Goal: Task Accomplishment & Management: Use online tool/utility

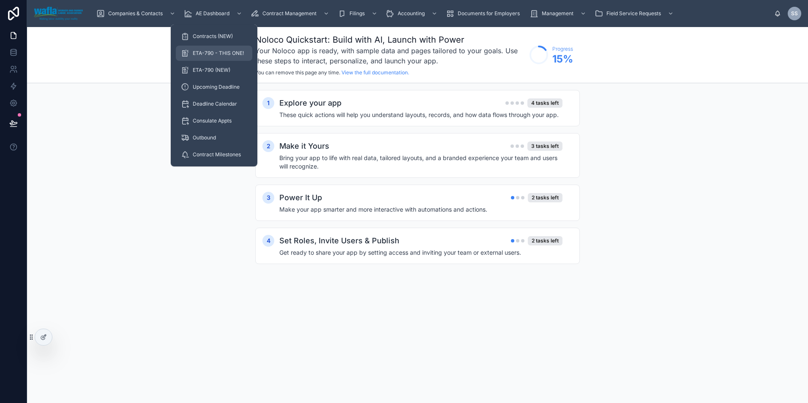
click at [214, 51] on span "ETA-790 - THIS ONE!" at bounding box center [218, 53] width 51 height 7
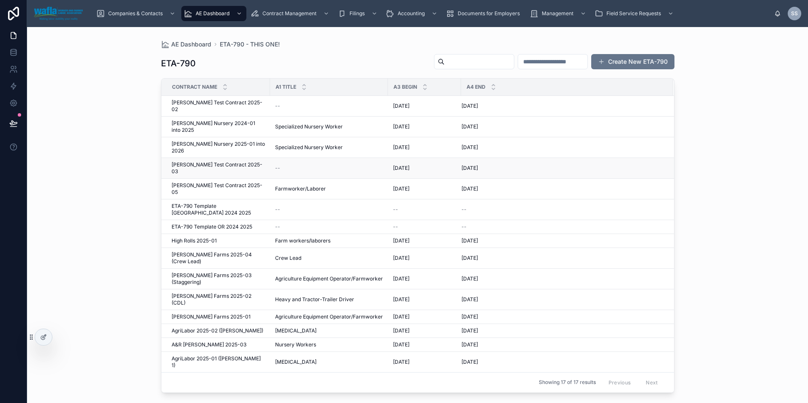
click at [215, 162] on span "[PERSON_NAME] Test Contract 2025-03" at bounding box center [218, 169] width 93 height 14
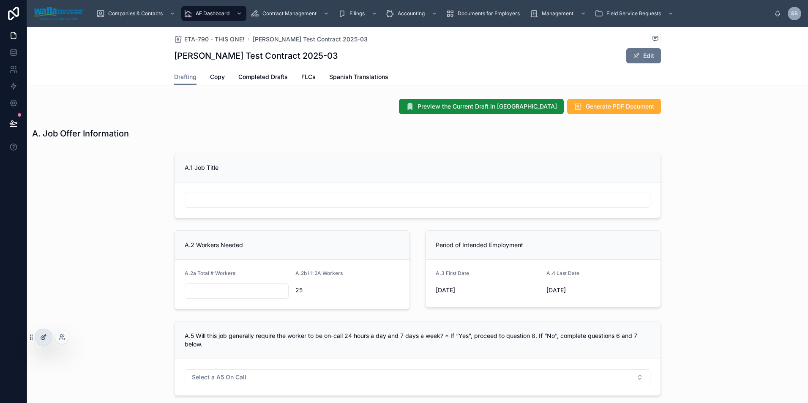
click at [47, 337] on icon at bounding box center [43, 337] width 7 height 7
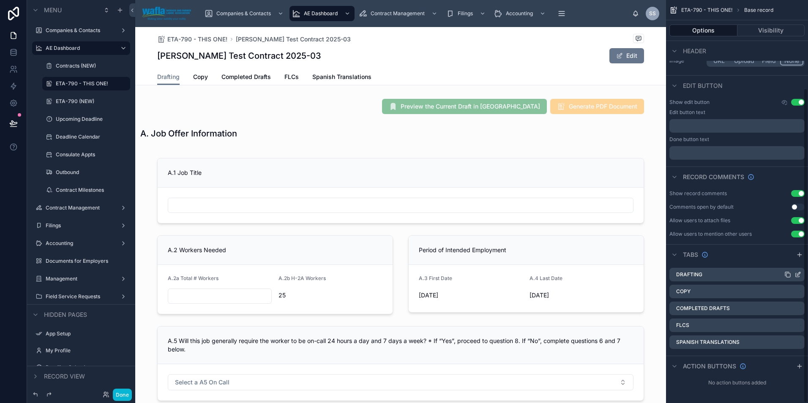
scroll to position [112, 0]
click at [799, 255] on icon "scrollable content" at bounding box center [800, 255] width 7 height 7
click at [718, 360] on div "Tab 6" at bounding box center [737, 360] width 135 height 14
click at [797, 359] on icon "scrollable content" at bounding box center [798, 361] width 4 height 4
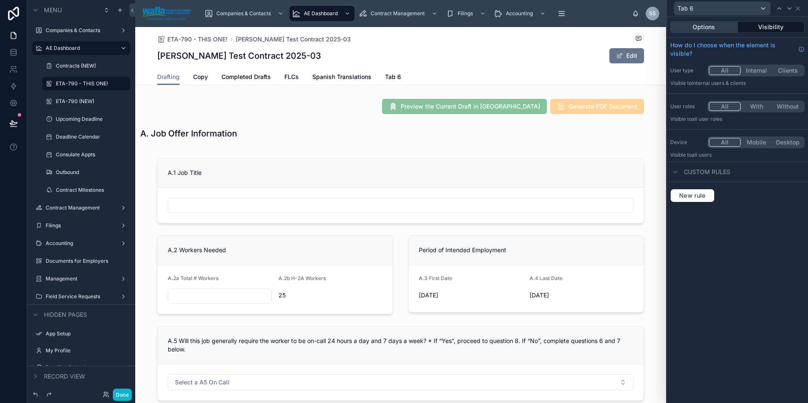
click at [704, 27] on button "Options" at bounding box center [705, 27] width 68 height 12
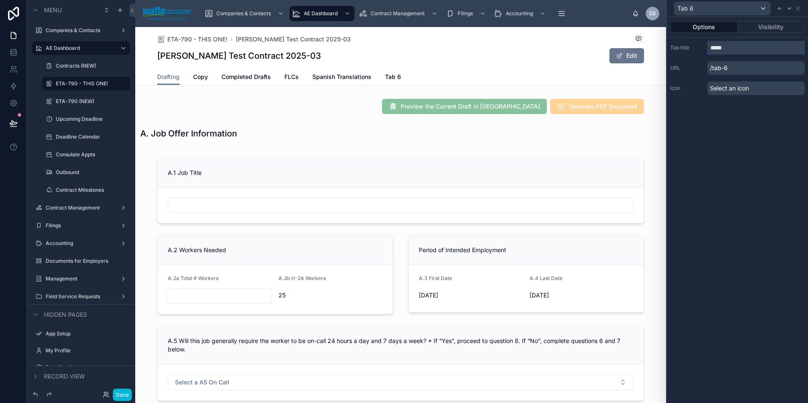
drag, startPoint x: 734, startPoint y: 52, endPoint x: 701, endPoint y: 44, distance: 34.2
click at [701, 44] on div "Tab title *****" at bounding box center [738, 48] width 134 height 14
type input "*******"
drag, startPoint x: 762, startPoint y: 139, endPoint x: 767, endPoint y: 122, distance: 17.4
click at [763, 138] on div "Options Visibility Tab title ******* URL /redline Icon Select an icon" at bounding box center [737, 210] width 141 height 386
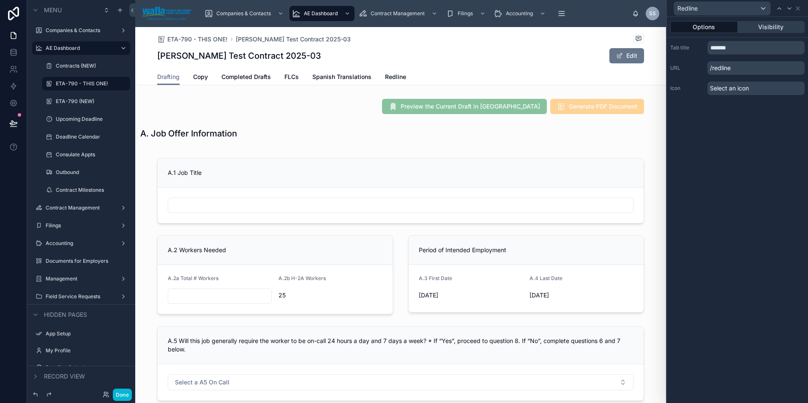
click at [770, 24] on button "Visibility" at bounding box center [771, 27] width 67 height 12
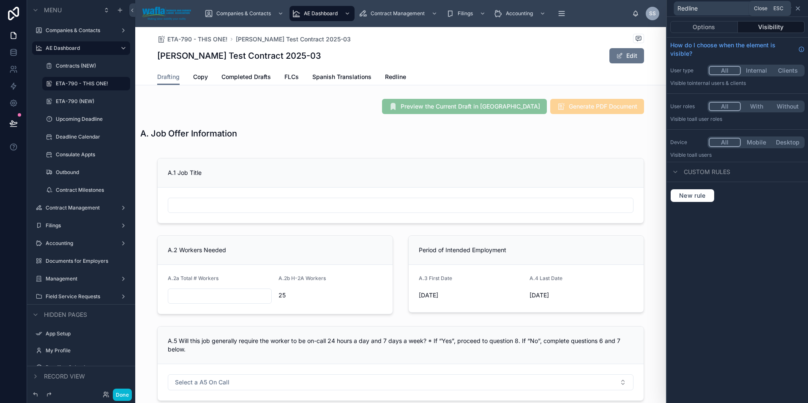
click at [800, 6] on icon at bounding box center [798, 8] width 7 height 7
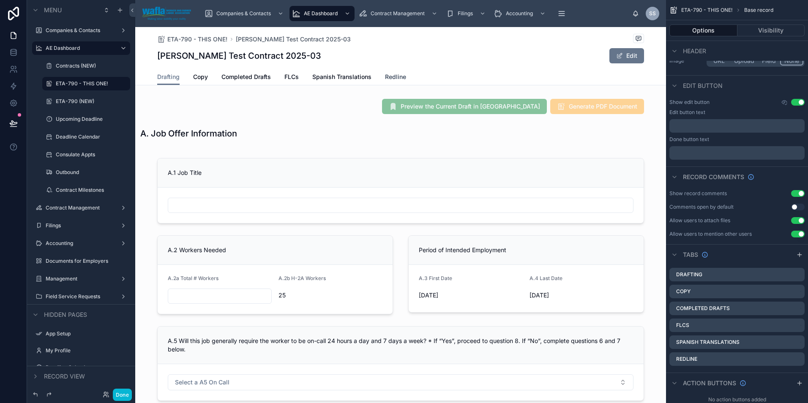
click at [403, 76] on div "Drafting Copy Completed Drafts FLCs Spanish Translations Redline" at bounding box center [400, 77] width 487 height 16
drag, startPoint x: 403, startPoint y: 76, endPoint x: 396, endPoint y: 76, distance: 6.4
click at [396, 76] on span "Redline" at bounding box center [395, 77] width 21 height 8
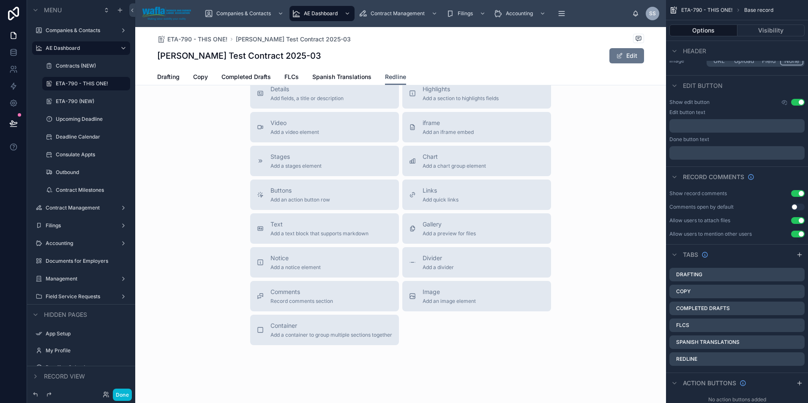
scroll to position [60, 0]
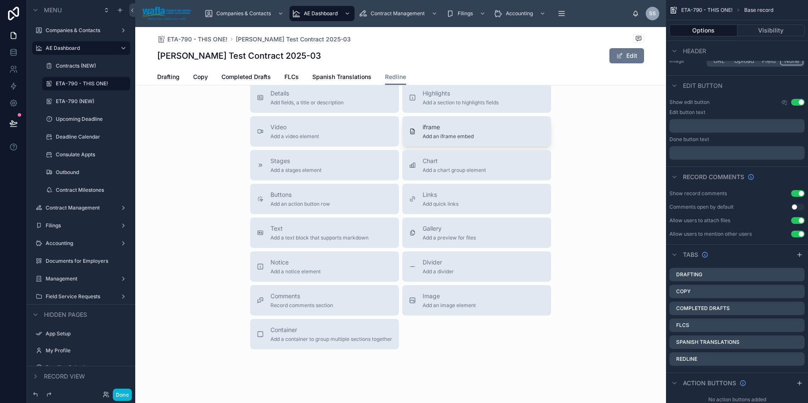
click at [484, 136] on div "iframe Add an iframe embed" at bounding box center [476, 131] width 135 height 17
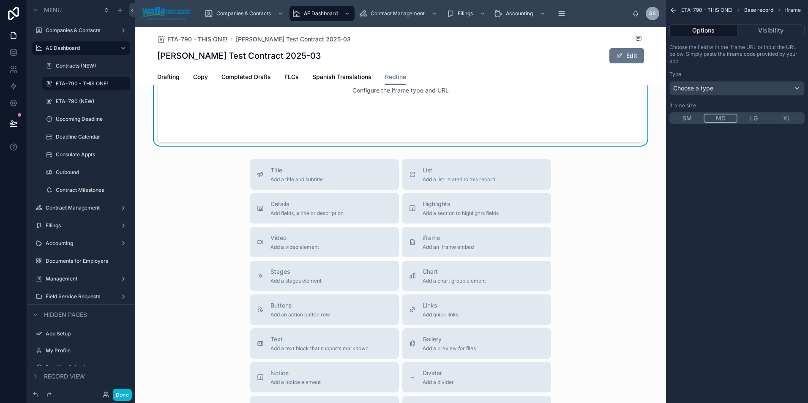
scroll to position [0, 0]
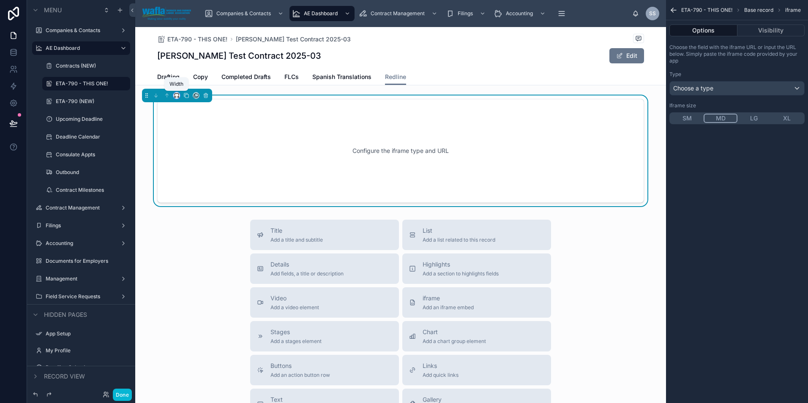
click at [177, 98] on icon at bounding box center [177, 96] width 6 height 6
click at [199, 203] on span "Full width" at bounding box center [194, 208] width 26 height 10
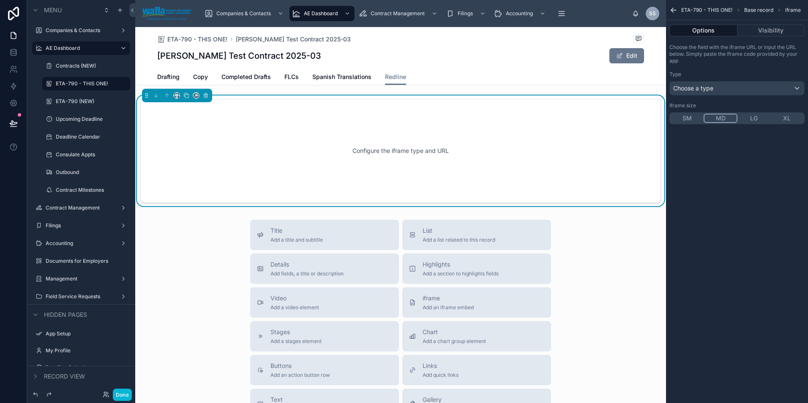
click at [784, 118] on button "XL" at bounding box center [787, 118] width 33 height 9
click at [707, 93] on div "Choose a type" at bounding box center [737, 89] width 134 height 14
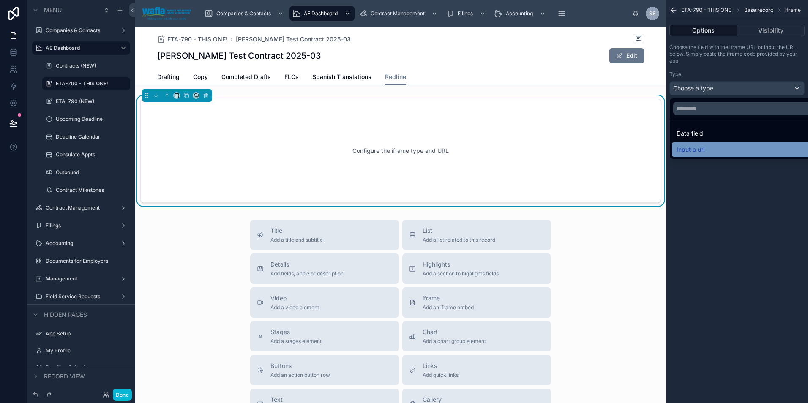
click at [701, 148] on span "Input a url" at bounding box center [691, 150] width 28 height 10
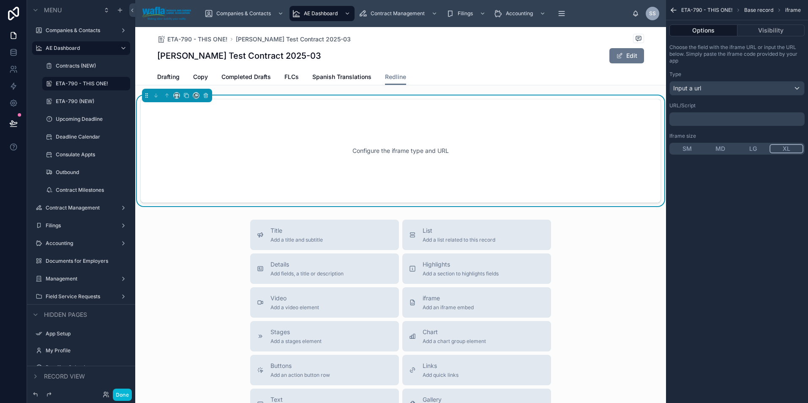
click at [699, 118] on p "﻿" at bounding box center [738, 119] width 130 height 7
click at [695, 119] on p "﻿" at bounding box center [738, 119] width 130 height 7
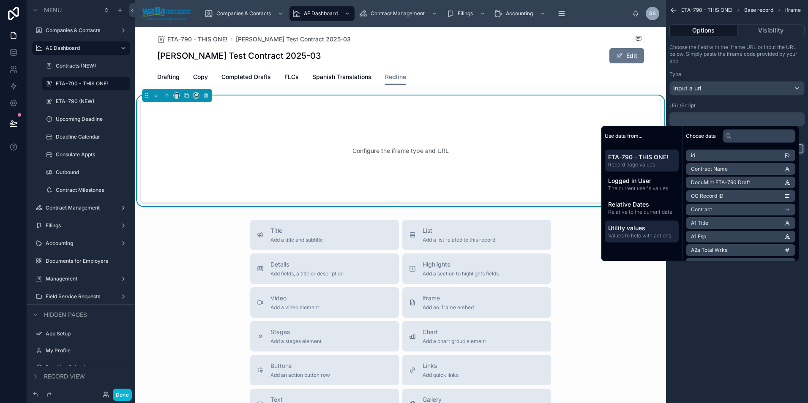
click at [655, 229] on span "Utility values" at bounding box center [641, 228] width 67 height 8
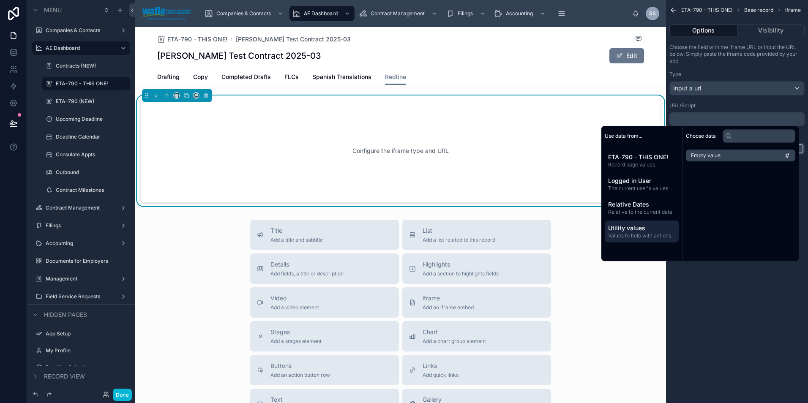
click at [728, 159] on li "Empty value" at bounding box center [741, 156] width 110 height 12
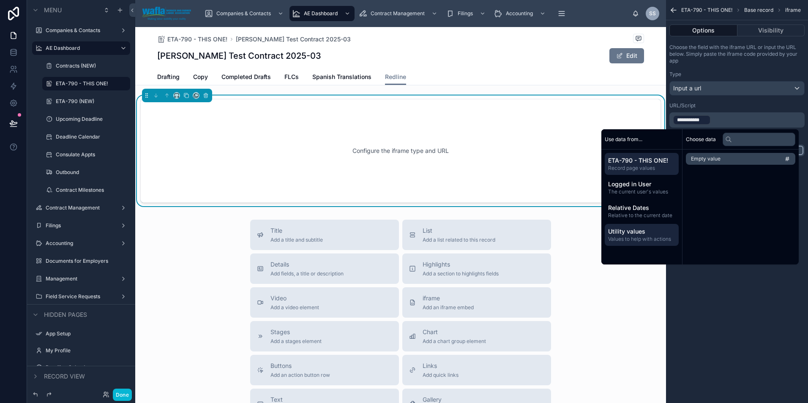
click at [644, 168] on span "Record page values" at bounding box center [641, 168] width 67 height 7
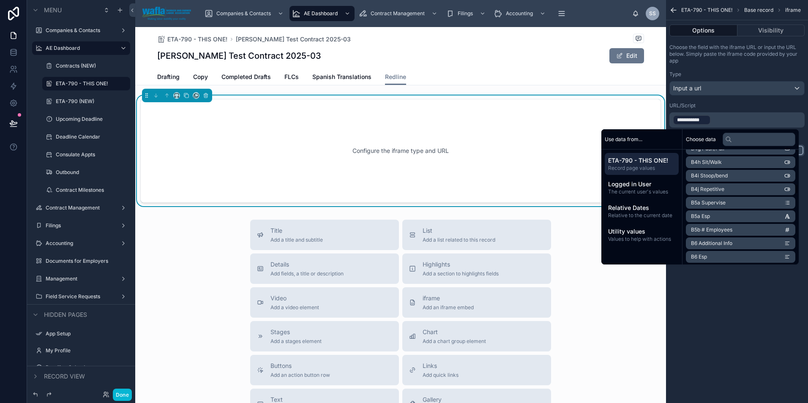
scroll to position [504, 0]
click at [719, 312] on div "**********" at bounding box center [737, 201] width 142 height 403
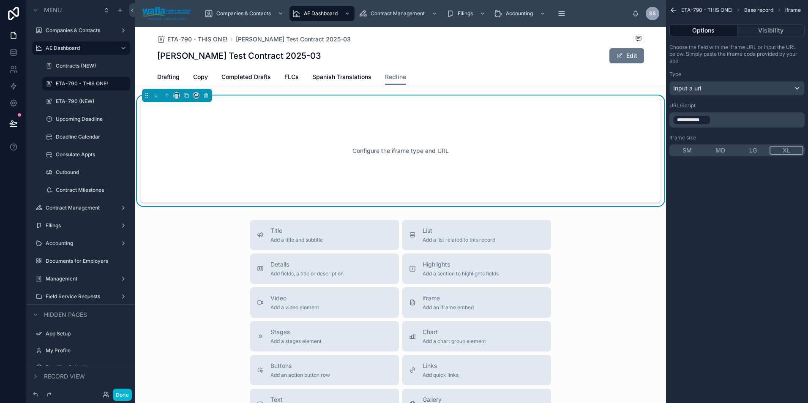
click at [717, 117] on p "**********" at bounding box center [738, 120] width 130 height 12
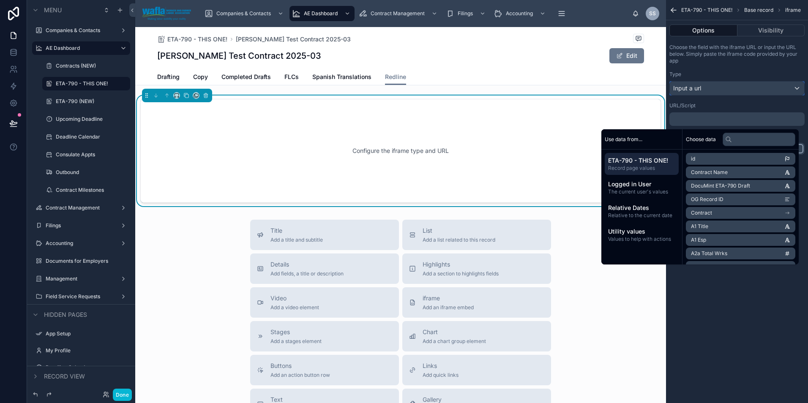
click at [701, 89] on span "Input a url" at bounding box center [688, 88] width 28 height 8
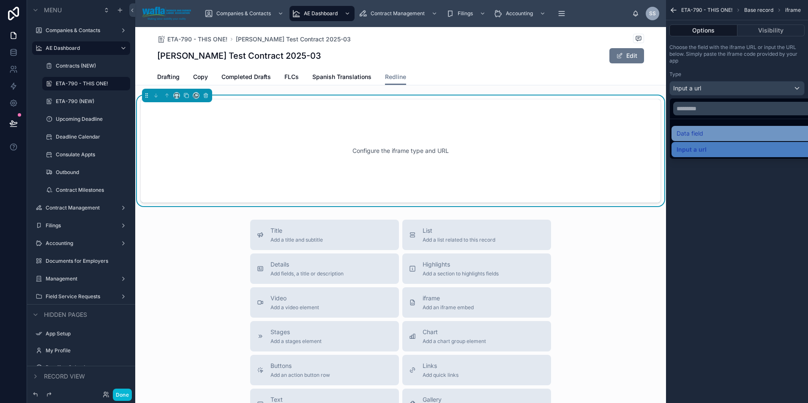
click at [697, 129] on span "Data field" at bounding box center [690, 134] width 27 height 10
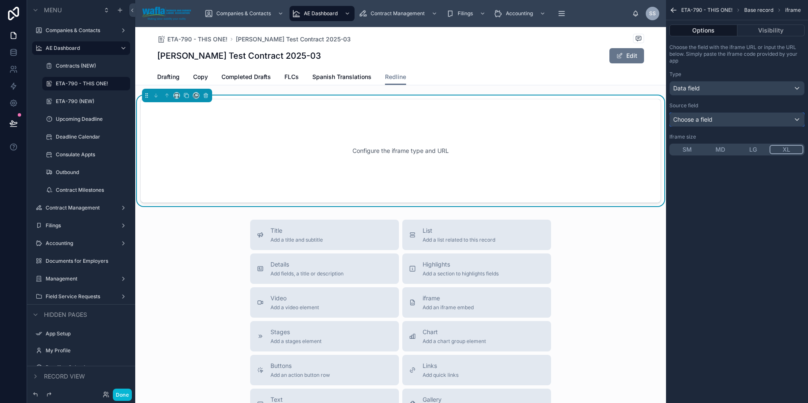
click at [700, 122] on span "Choose a field" at bounding box center [693, 119] width 39 height 7
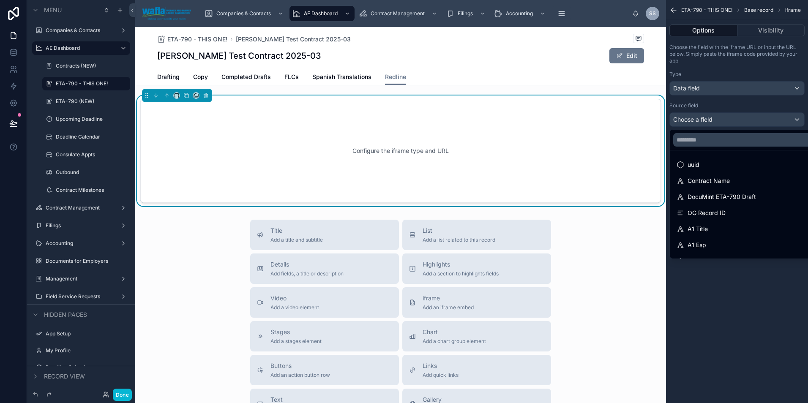
click at [700, 88] on div "scrollable content" at bounding box center [404, 201] width 808 height 403
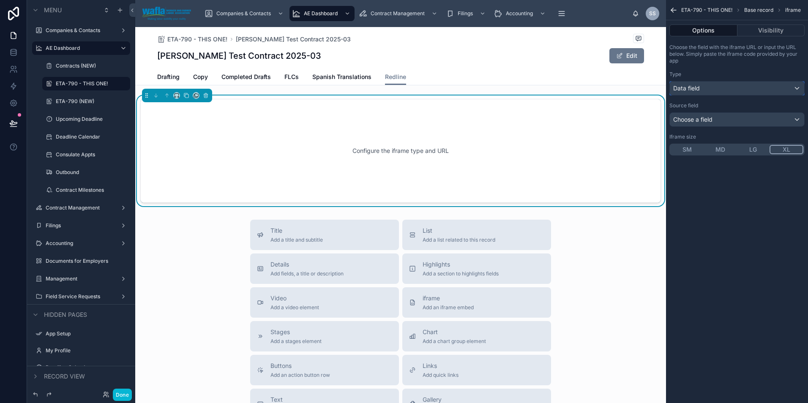
click at [700, 88] on span "Data field" at bounding box center [687, 88] width 27 height 8
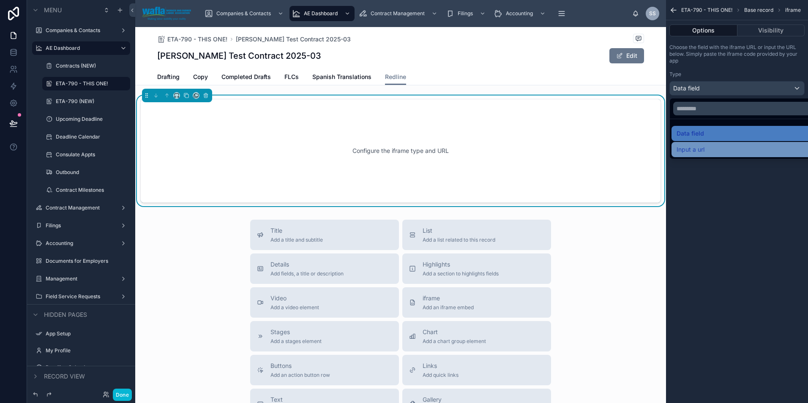
click at [685, 149] on span "Input a url" at bounding box center [691, 150] width 28 height 10
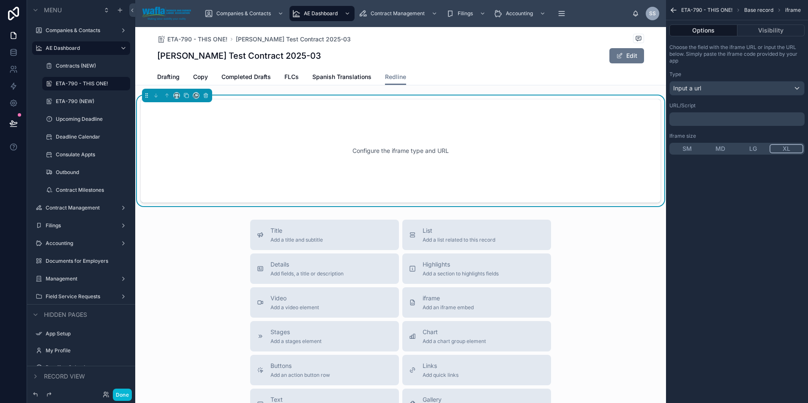
click at [689, 116] on p "﻿" at bounding box center [738, 119] width 130 height 7
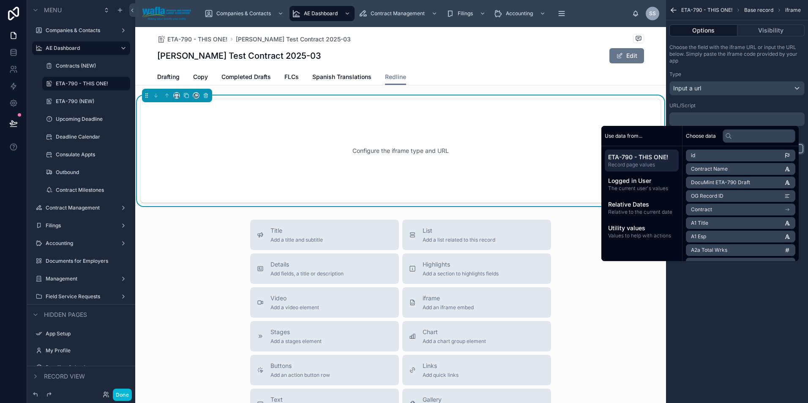
click at [695, 116] on p "﻿" at bounding box center [738, 119] width 130 height 7
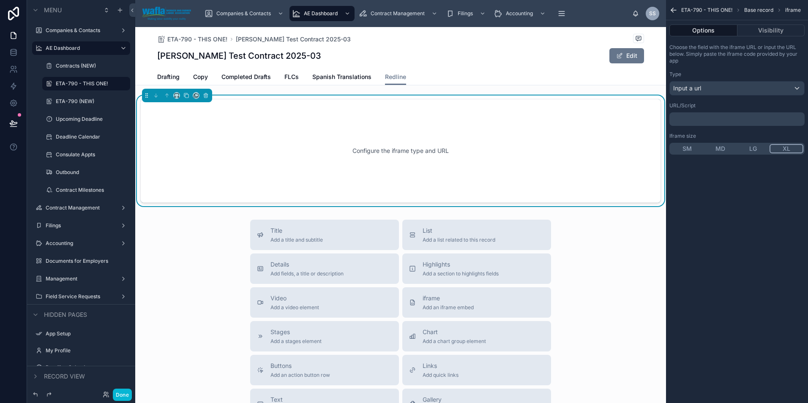
click at [690, 120] on p "﻿" at bounding box center [738, 119] width 130 height 7
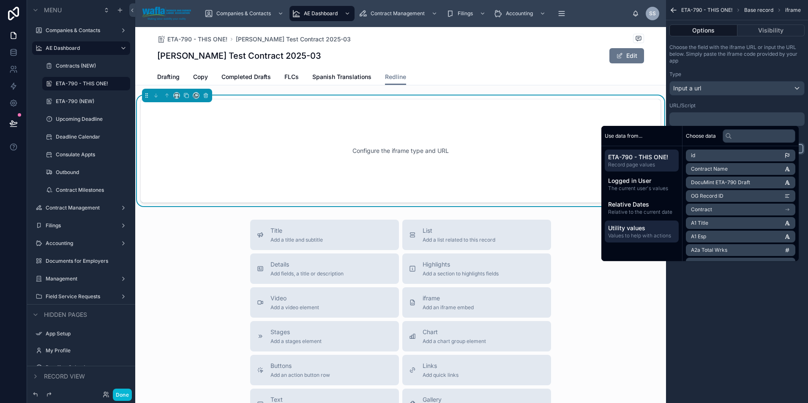
click at [639, 225] on span "Utility values" at bounding box center [641, 228] width 67 height 8
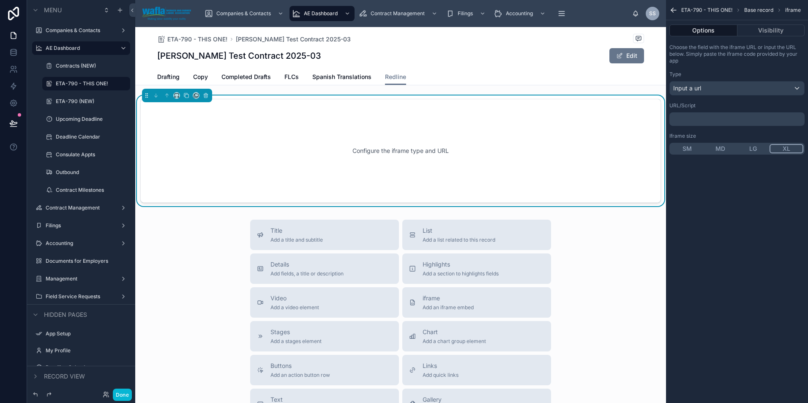
click at [753, 293] on div "ETA-790 - THIS ONE! Base record iframe Options Visibility Choose the field with…" at bounding box center [737, 201] width 142 height 403
click at [468, 137] on div "Configure the iframe type and URL" at bounding box center [400, 151] width 493 height 76
click at [126, 393] on button "Done" at bounding box center [122, 395] width 19 height 12
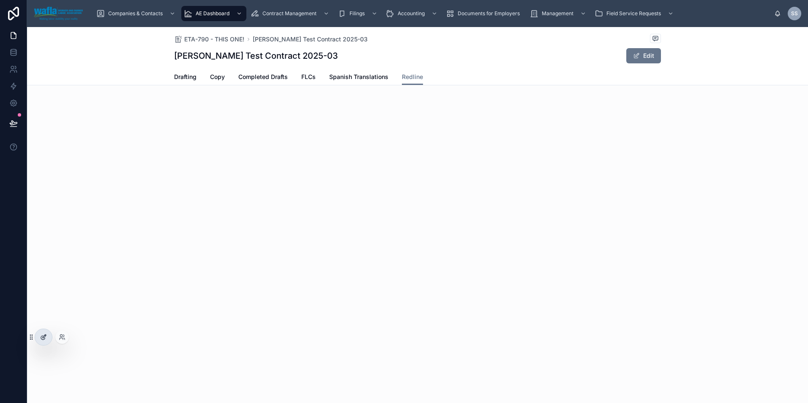
click at [46, 334] on div at bounding box center [43, 337] width 17 height 16
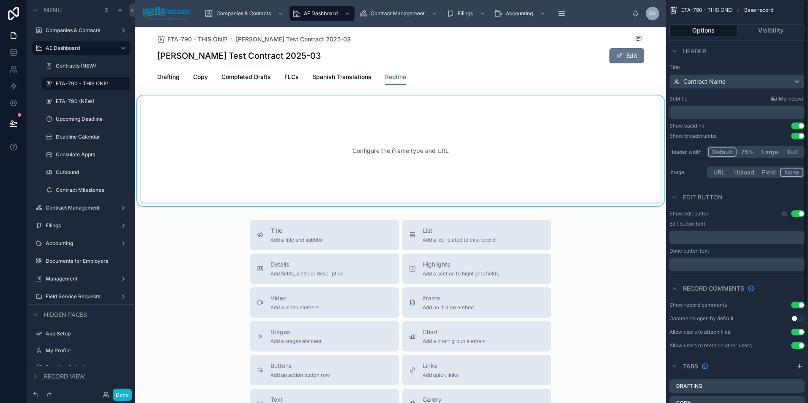
click at [576, 144] on div at bounding box center [400, 151] width 531 height 111
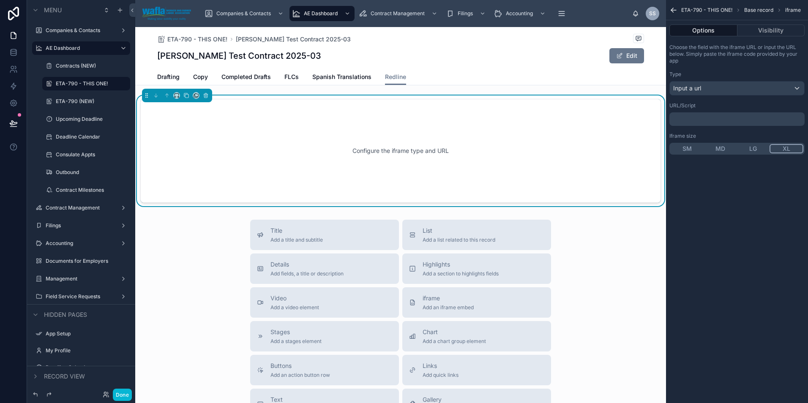
click at [688, 121] on p "﻿" at bounding box center [738, 119] width 130 height 7
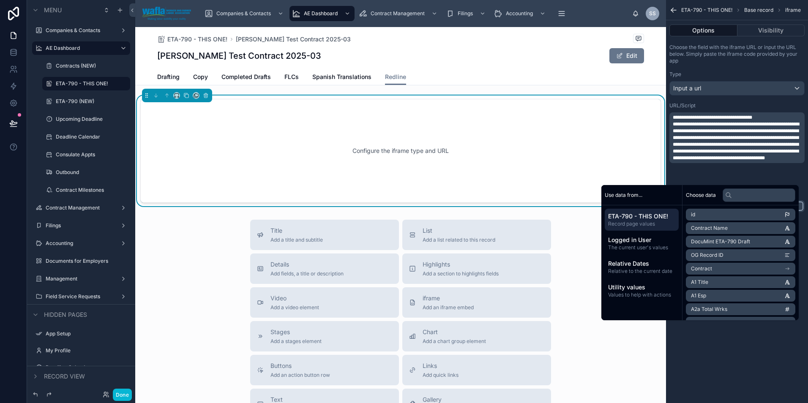
scroll to position [0, 0]
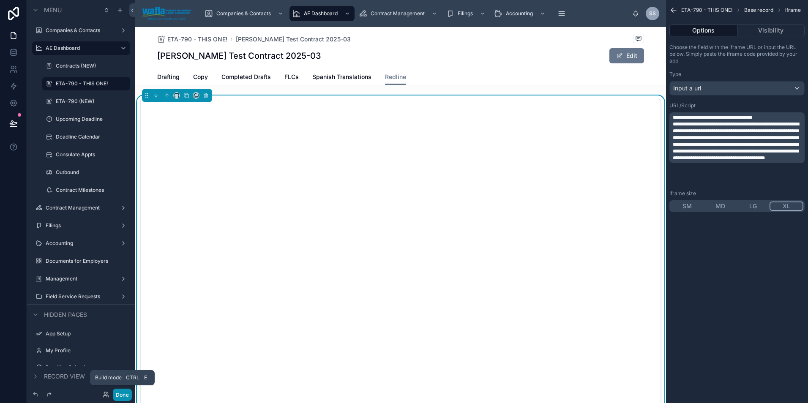
click at [123, 395] on button "Done" at bounding box center [122, 395] width 19 height 12
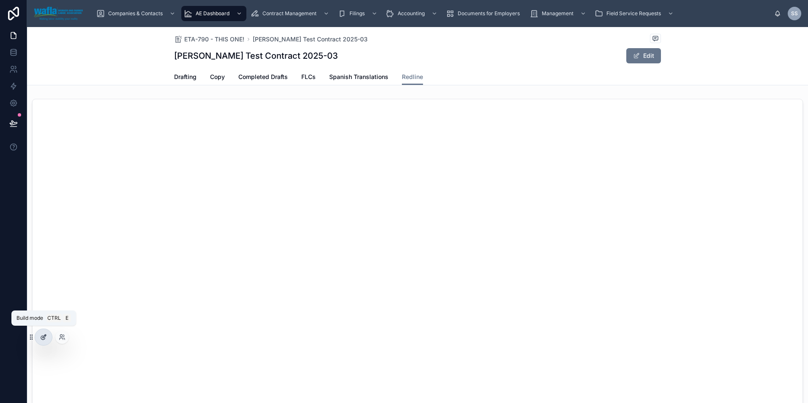
click at [44, 340] on icon at bounding box center [43, 337] width 7 height 7
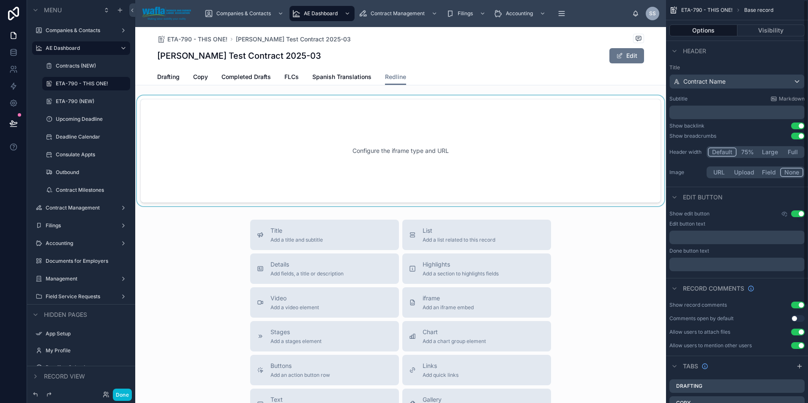
click at [555, 147] on div at bounding box center [400, 151] width 531 height 111
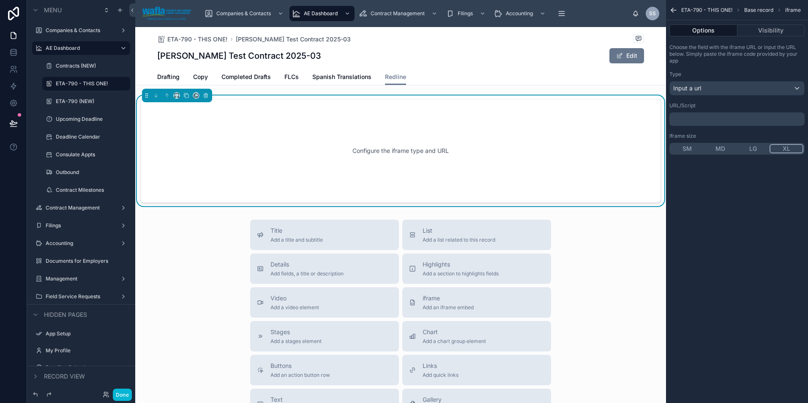
click at [711, 119] on p "﻿" at bounding box center [738, 119] width 130 height 7
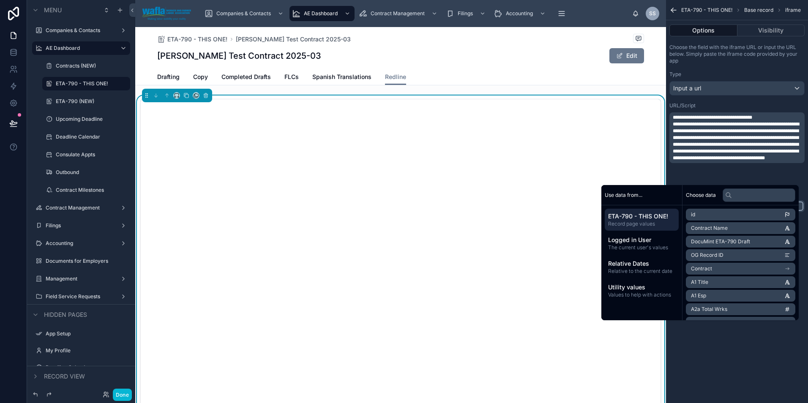
click at [740, 353] on div "**********" at bounding box center [737, 201] width 142 height 403
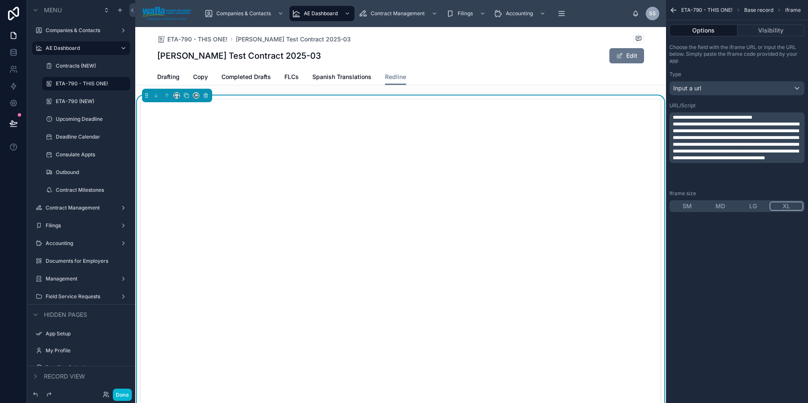
click at [676, 11] on icon "scrollable content" at bounding box center [674, 10] width 8 height 8
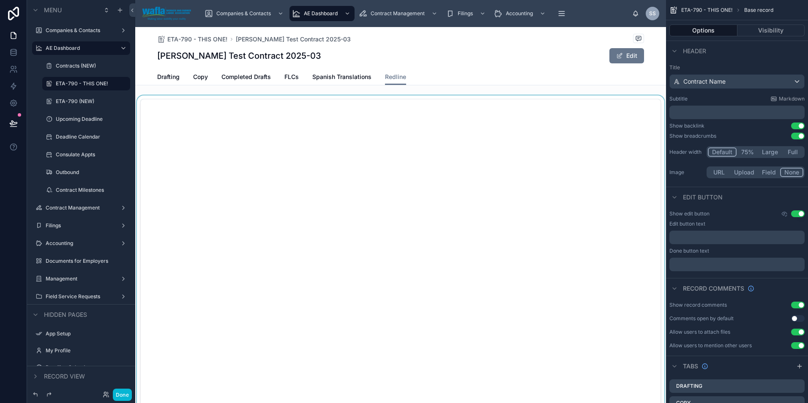
click at [517, 142] on div at bounding box center [400, 301] width 531 height 411
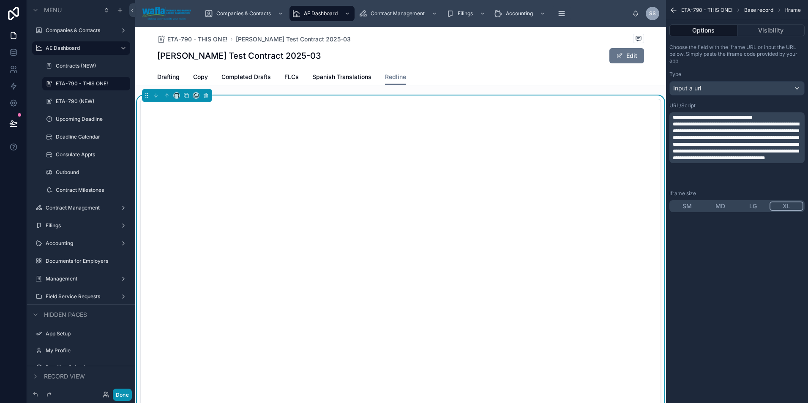
click at [121, 391] on button "Done" at bounding box center [122, 395] width 19 height 12
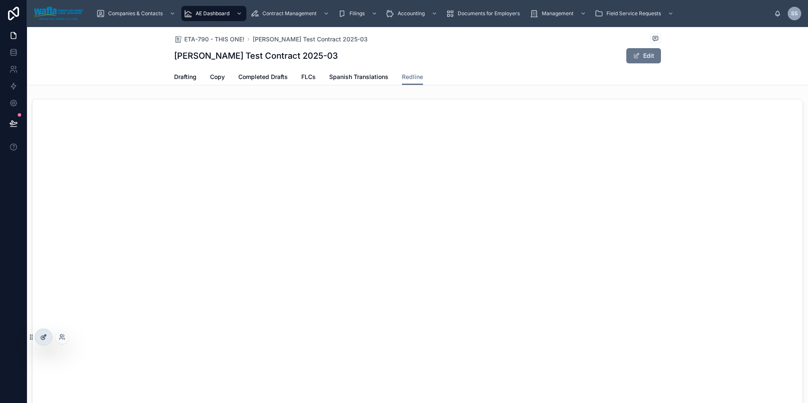
click at [39, 338] on div at bounding box center [43, 337] width 17 height 16
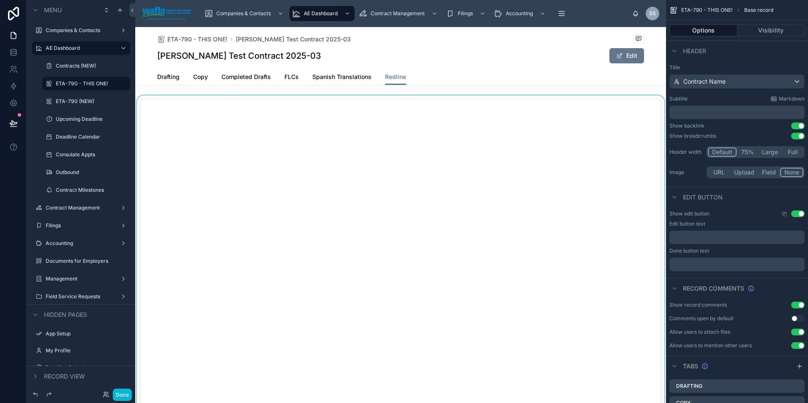
click at [374, 151] on div at bounding box center [400, 301] width 531 height 411
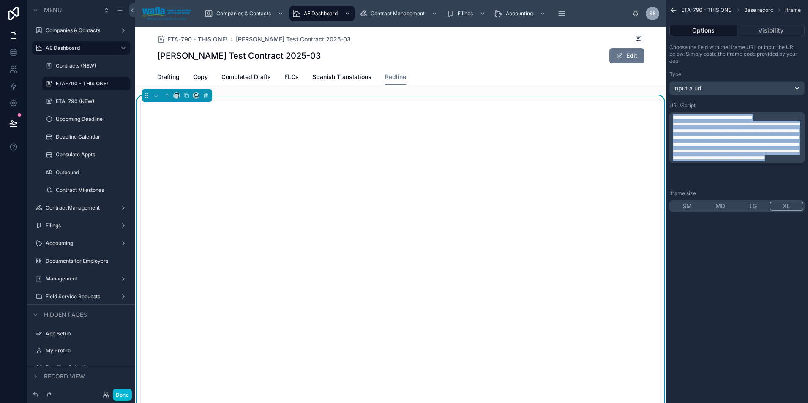
drag, startPoint x: 771, startPoint y: 179, endPoint x: 639, endPoint y: 82, distance: 164.6
click at [639, 82] on div "**********" at bounding box center [471, 201] width 673 height 403
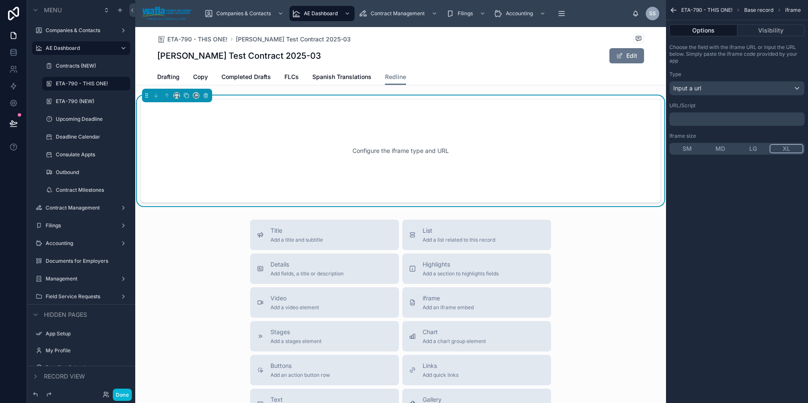
click at [672, 120] on div "﻿" at bounding box center [737, 119] width 135 height 14
click at [703, 116] on p "﻿" at bounding box center [738, 119] width 130 height 7
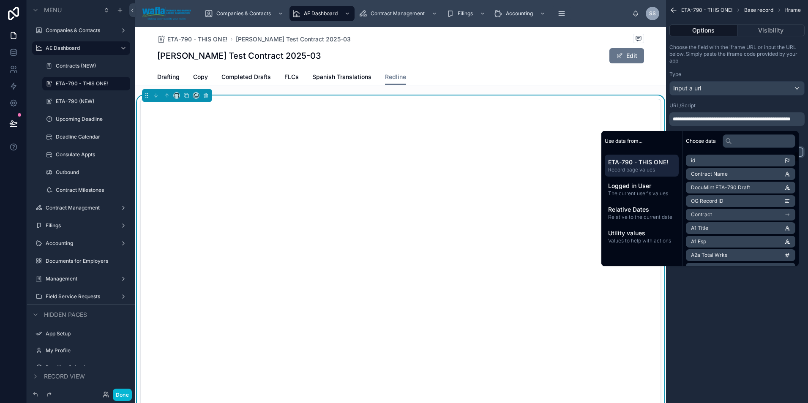
click at [700, 298] on div "**********" at bounding box center [737, 201] width 142 height 403
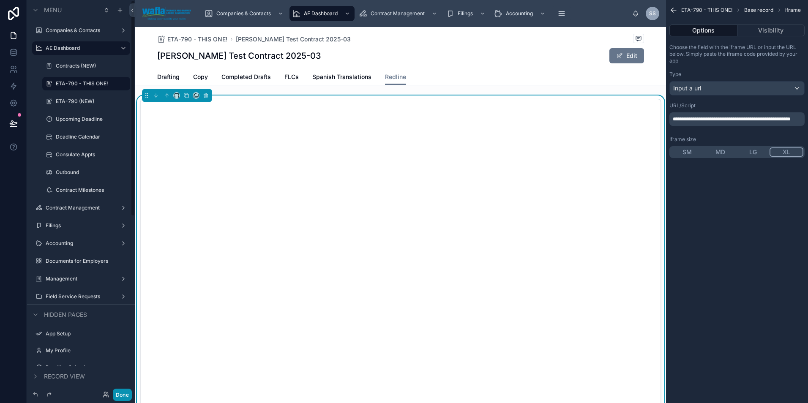
click at [119, 396] on button "Done" at bounding box center [122, 395] width 19 height 12
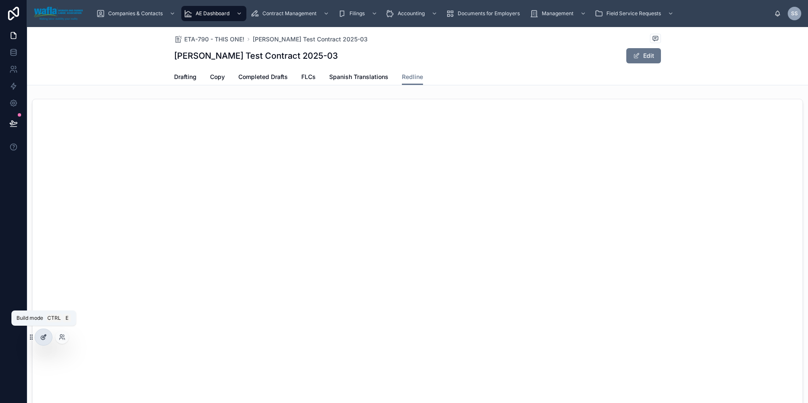
click at [40, 337] on div at bounding box center [43, 337] width 17 height 16
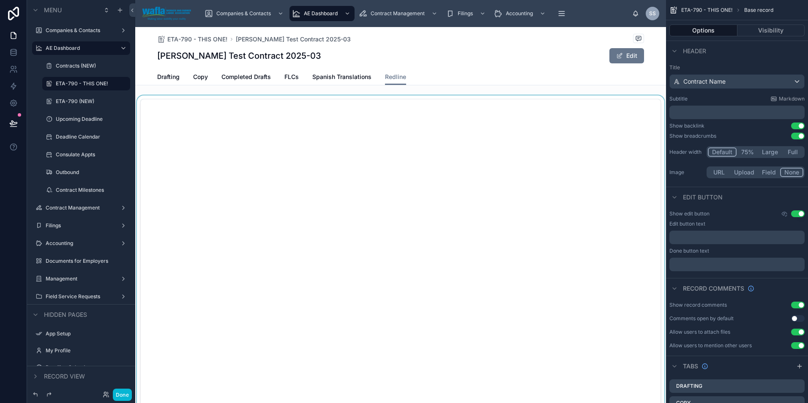
click at [535, 178] on div at bounding box center [400, 301] width 531 height 411
